Goal: Information Seeking & Learning: Learn about a topic

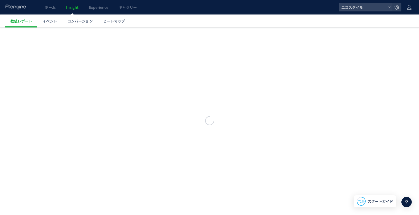
click at [75, 9] on span "Insight" at bounding box center [72, 7] width 12 height 5
click at [17, 22] on span "数値レポート" at bounding box center [21, 20] width 22 height 5
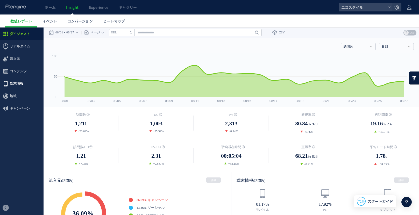
click at [29, 78] on span "端末情報" at bounding box center [22, 83] width 44 height 12
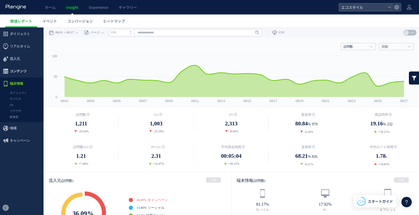
click at [26, 70] on span "コンテンツ" at bounding box center [22, 71] width 44 height 12
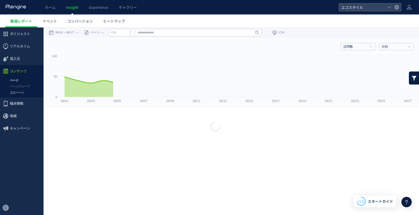
click at [16, 92] on link "入口ページ" at bounding box center [22, 93] width 44 height 6
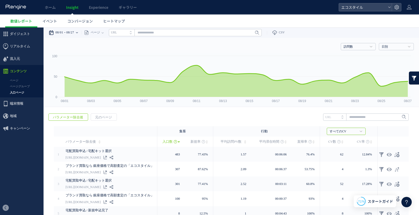
click at [79, 35] on div "08/01 08/27" at bounding box center [65, 32] width 33 height 10
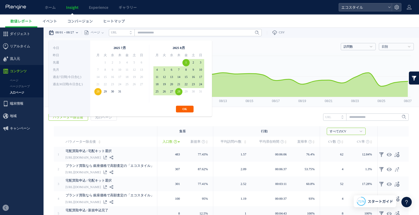
click at [182, 109] on button "OK" at bounding box center [185, 109] width 18 height 7
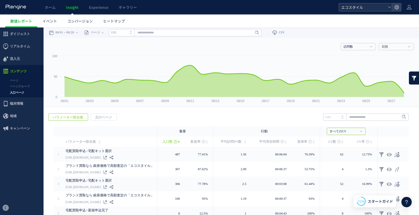
click at [375, 5] on span "エコスタイル" at bounding box center [363, 7] width 46 height 8
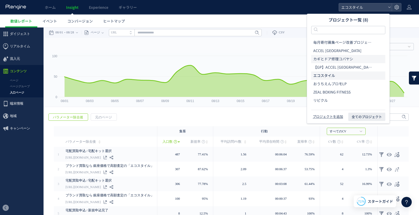
click at [322, 57] on span "カギとドア修理コバヤシ" at bounding box center [333, 58] width 40 height 5
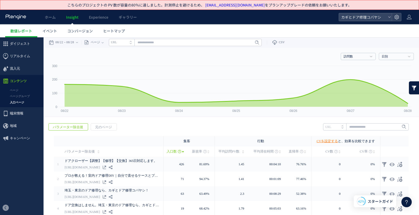
click at [78, 12] on link "Insight" at bounding box center [72, 17] width 23 height 15
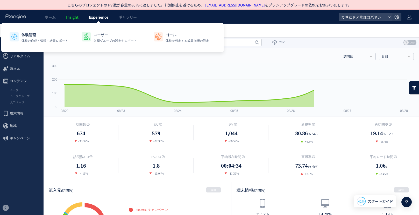
click at [105, 18] on span "Experience" at bounding box center [98, 17] width 19 height 5
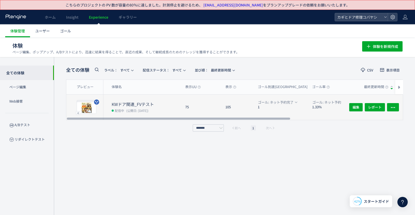
click at [164, 101] on div "KWドア関連_FVテスト 配信中 (公開日: [DATE])" at bounding box center [142, 107] width 78 height 25
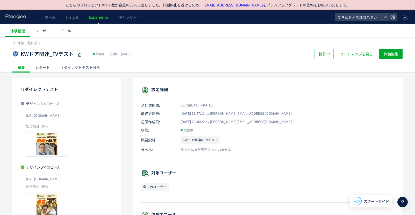
click at [76, 69] on div "リダイレクトテスト分析" at bounding box center [80, 67] width 50 height 10
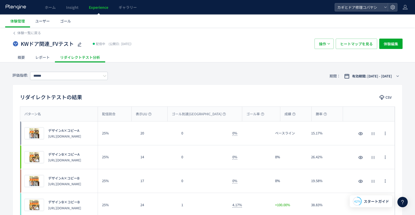
scroll to position [9, 0]
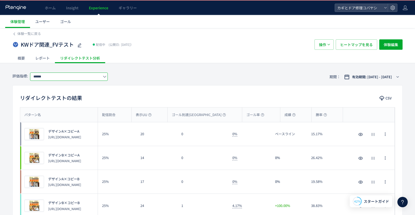
click at [69, 77] on input "******" at bounding box center [69, 77] width 78 height 8
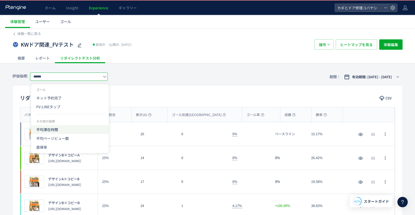
click at [0, 0] on span "平均滞在時間" at bounding box center [0, 0] width 0 height 0
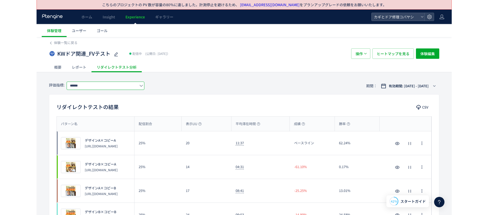
scroll to position [0, 0]
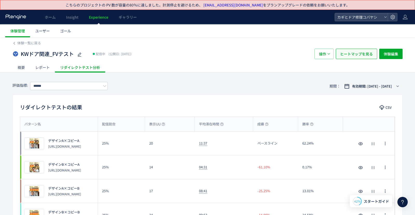
click at [354, 55] on span "ヒートマップを見る" at bounding box center [356, 54] width 33 height 10
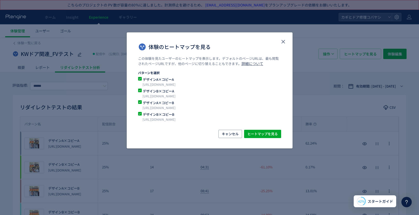
click at [269, 130] on div "キャンセル ヒートマップを見る" at bounding box center [209, 134] width 143 height 8
click at [263, 133] on span "ヒートマップを見る" at bounding box center [262, 134] width 30 height 8
